Goal: Transaction & Acquisition: Subscribe to service/newsletter

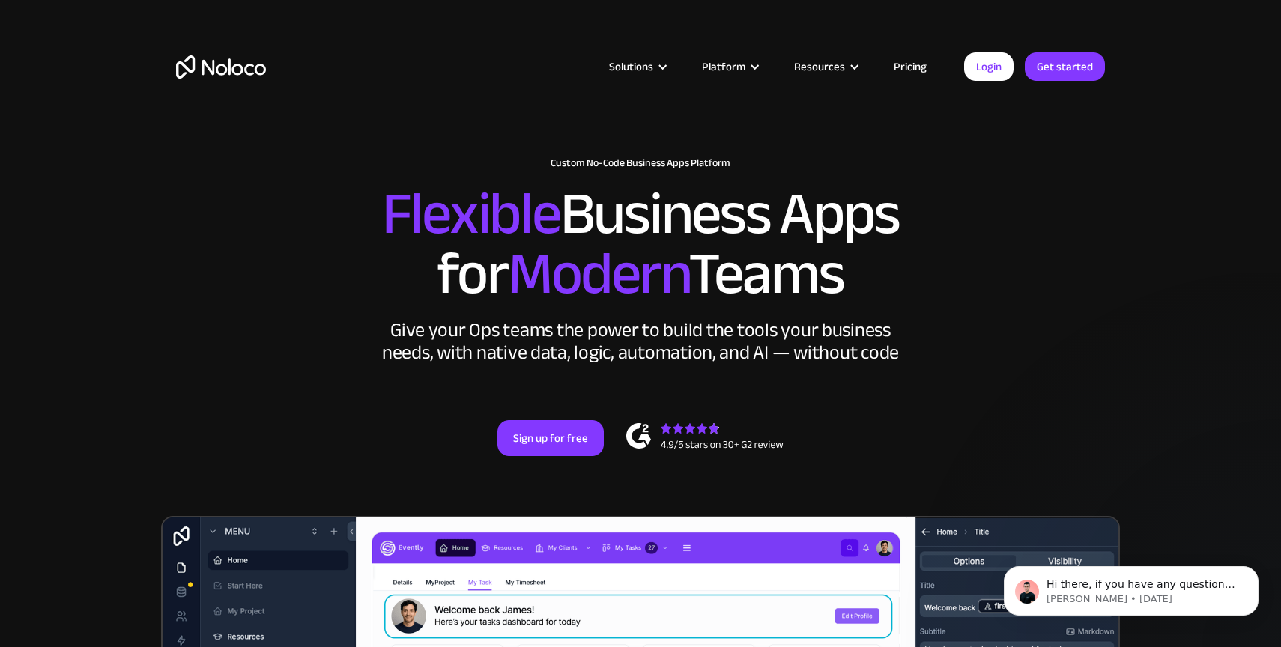
click at [905, 63] on link "Pricing" at bounding box center [910, 66] width 70 height 19
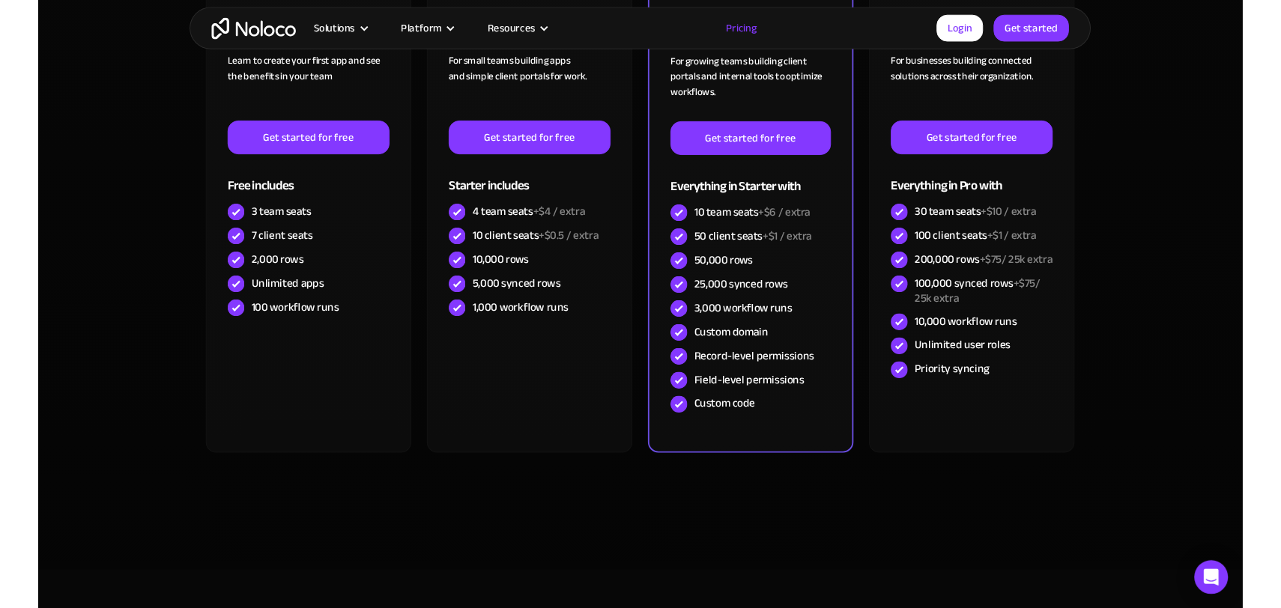
scroll to position [510, 0]
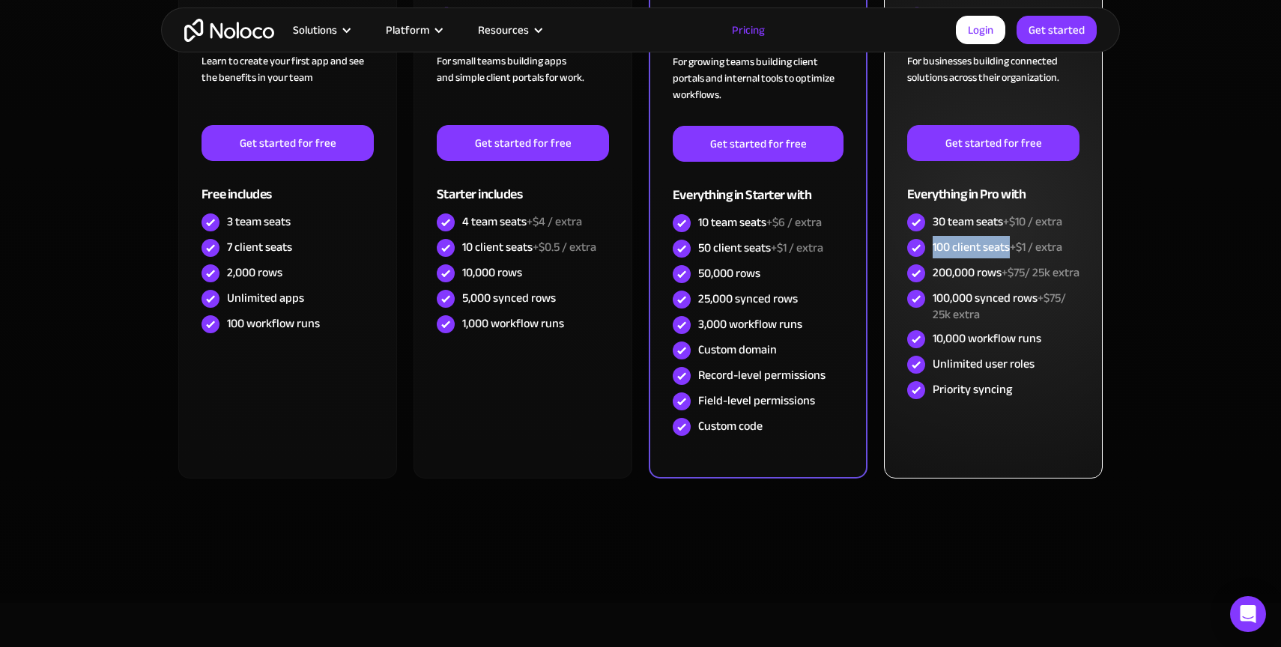
drag, startPoint x: 931, startPoint y: 248, endPoint x: 1009, endPoint y: 252, distance: 77.3
click at [1009, 252] on div "100 client seats +$1 / extra" at bounding box center [993, 247] width 172 height 25
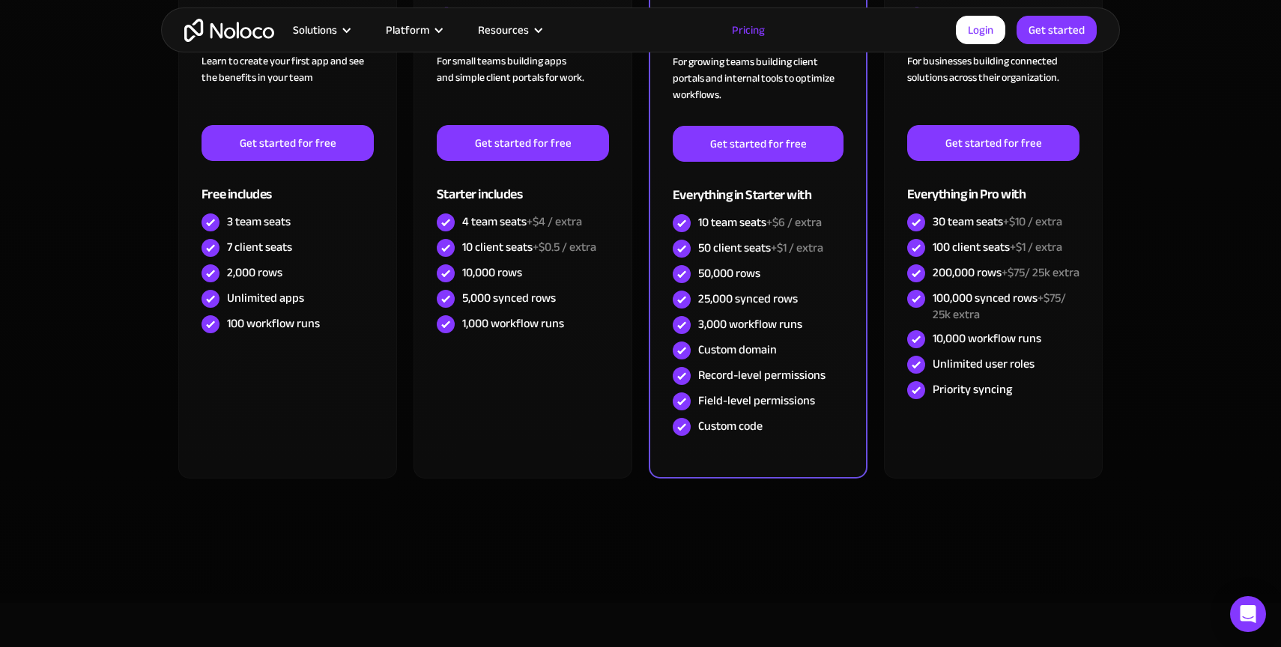
click at [1148, 240] on section "Monthly Yearly SAVE 20% Monthly Yearly SAVE 20% FREE Free Learn to create your …" at bounding box center [640, 229] width 1281 height 748
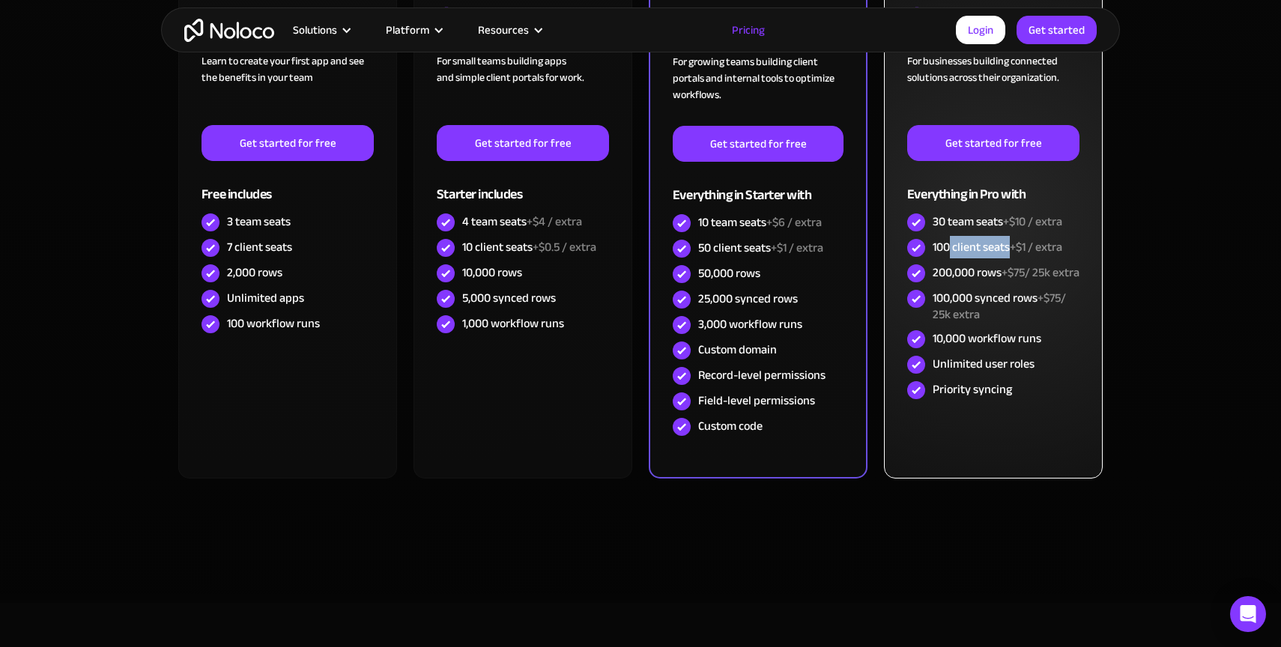
drag, startPoint x: 951, startPoint y: 247, endPoint x: 1009, endPoint y: 250, distance: 57.7
click at [1009, 250] on div "100 client seats +$1 / extra" at bounding box center [998, 247] width 130 height 16
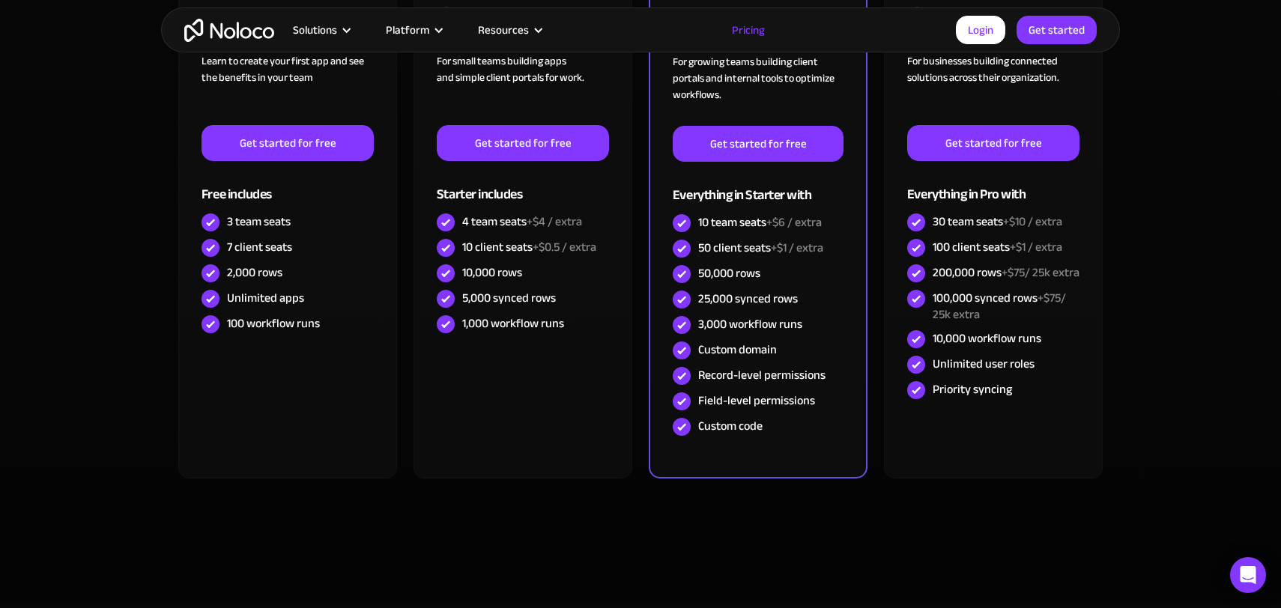
click at [980, 546] on div "Monthly Yearly SAVE 20% Monthly Yearly SAVE 20% FREE Free Learn to create your …" at bounding box center [640, 214] width 959 height 718
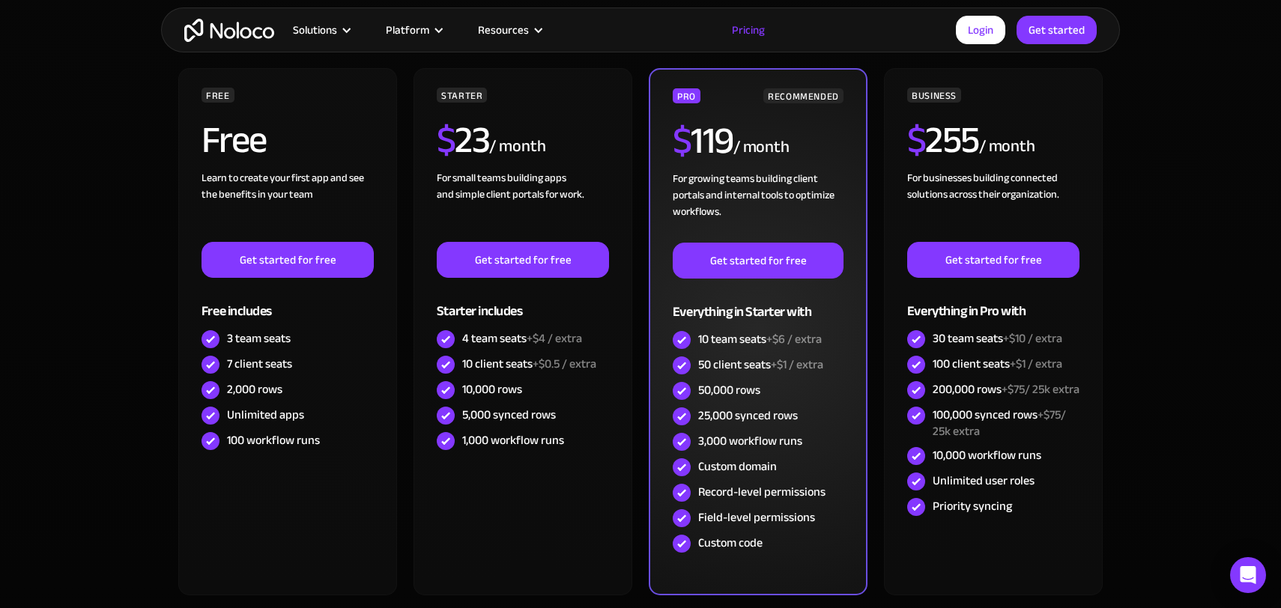
scroll to position [399, 0]
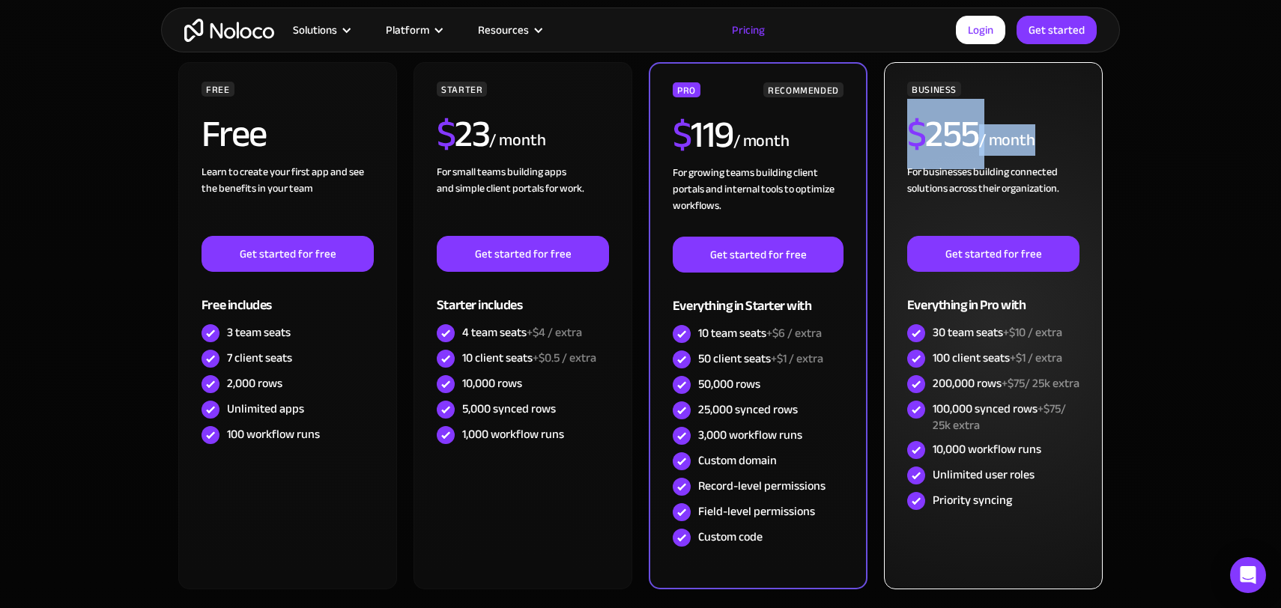
drag, startPoint x: 913, startPoint y: 132, endPoint x: 1037, endPoint y: 140, distance: 123.9
click at [1037, 140] on div "$ 255 / month" at bounding box center [993, 139] width 172 height 49
click at [1060, 130] on div "$ 255 / month" at bounding box center [993, 139] width 172 height 49
